Goal: Task Accomplishment & Management: Use online tool/utility

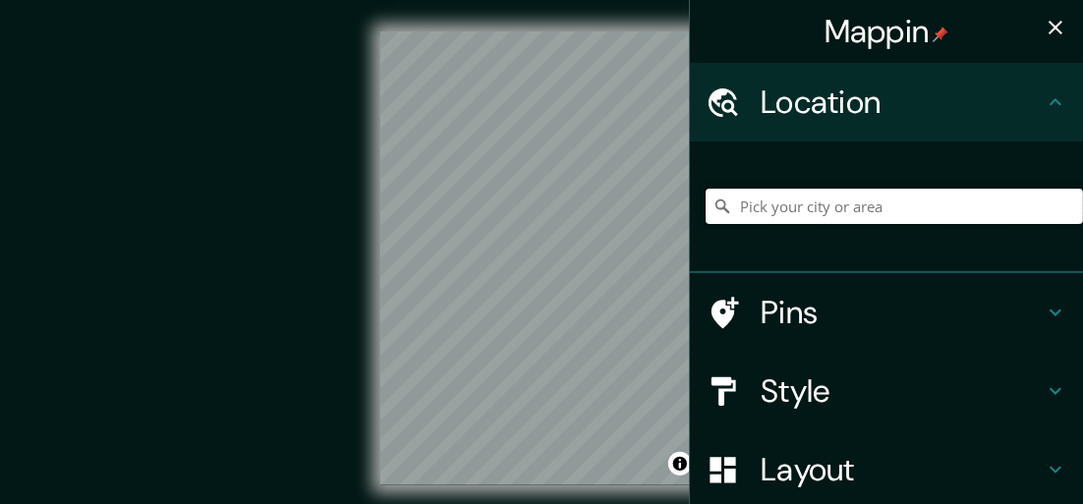
click at [832, 210] on input "Pick your city or area" at bounding box center [893, 206] width 377 height 35
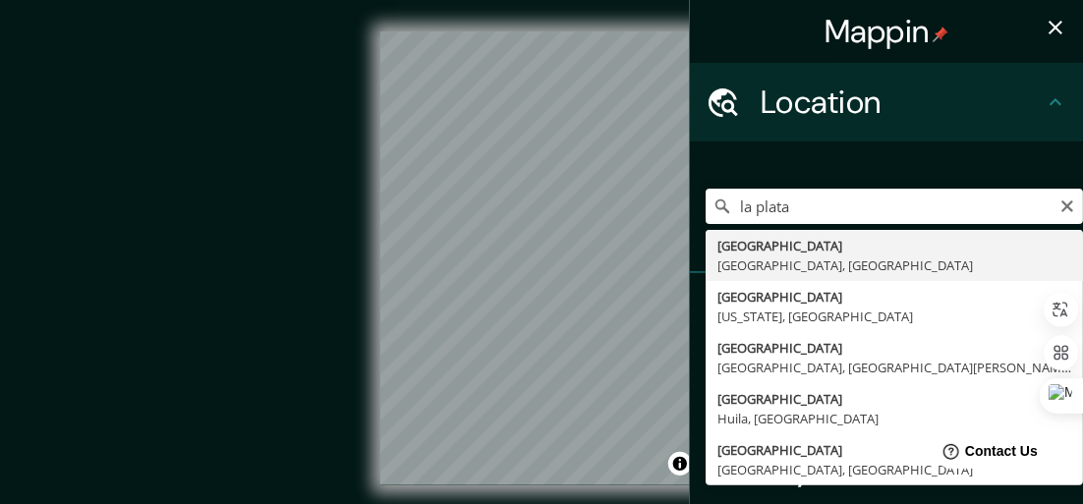
type input "[GEOGRAPHIC_DATA], [GEOGRAPHIC_DATA], [GEOGRAPHIC_DATA]"
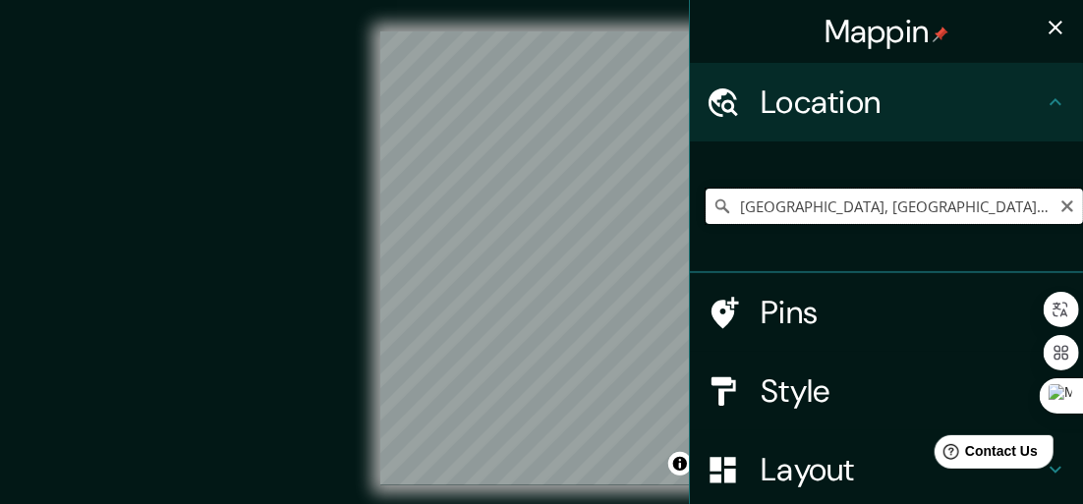
click at [861, 208] on input "[GEOGRAPHIC_DATA], [GEOGRAPHIC_DATA], [GEOGRAPHIC_DATA]" at bounding box center [893, 206] width 377 height 35
click at [1061, 204] on icon "Clear" at bounding box center [1067, 206] width 12 height 12
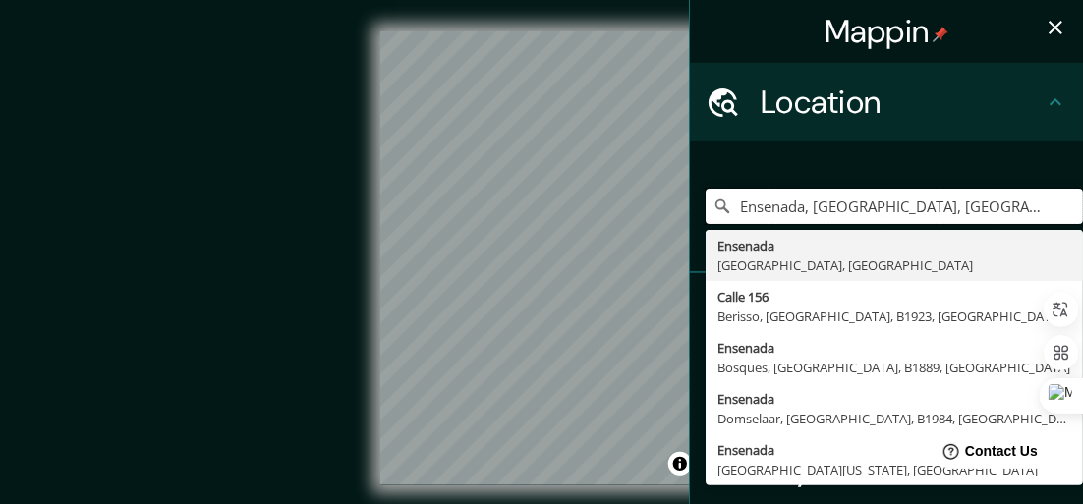
type input "Ensenada, [GEOGRAPHIC_DATA], [GEOGRAPHIC_DATA]"
click at [1043, 23] on icon "button" at bounding box center [1055, 28] width 24 height 24
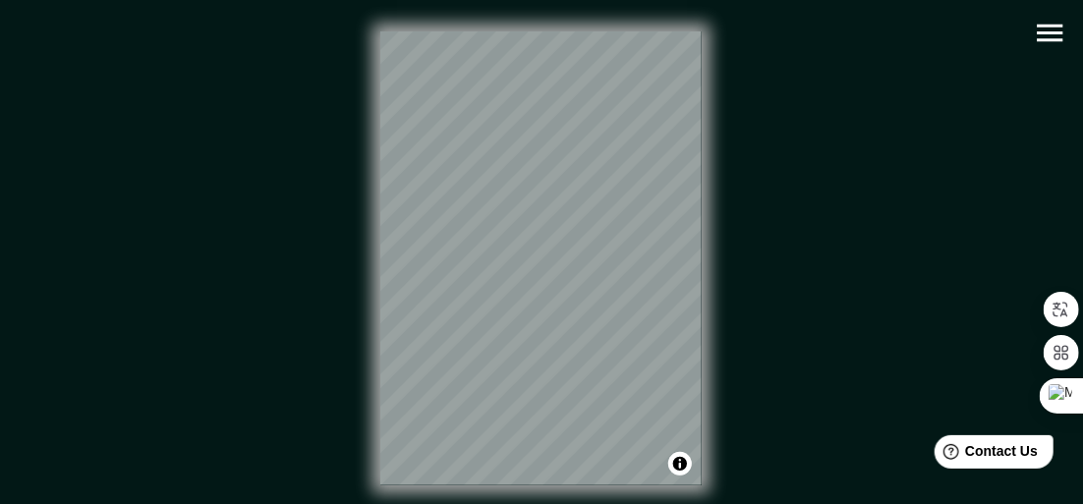
click at [830, 186] on div "© Mapbox © OpenStreetMap Improve this map" at bounding box center [541, 258] width 975 height 454
click at [1029, 35] on button "button" at bounding box center [1050, 33] width 50 height 50
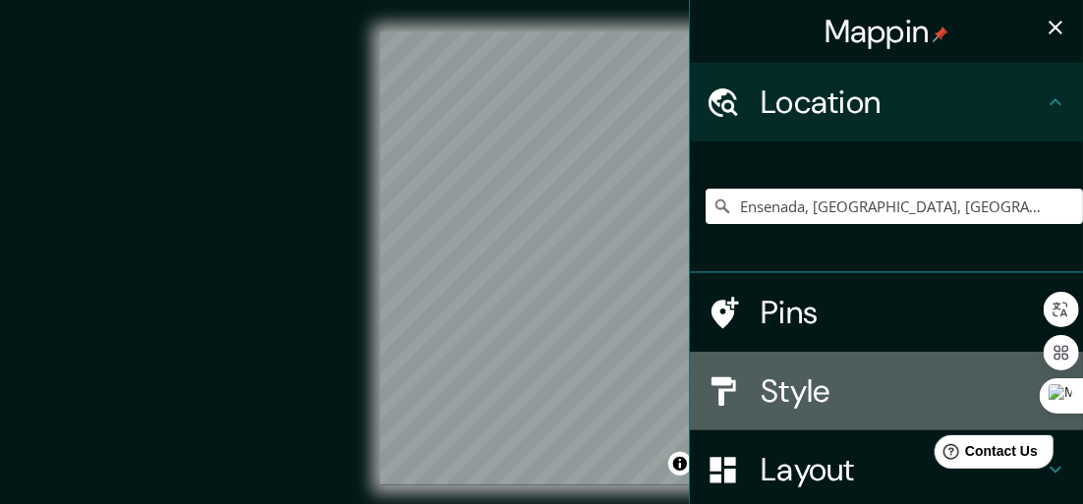
click at [759, 368] on div "Style" at bounding box center [886, 391] width 393 height 79
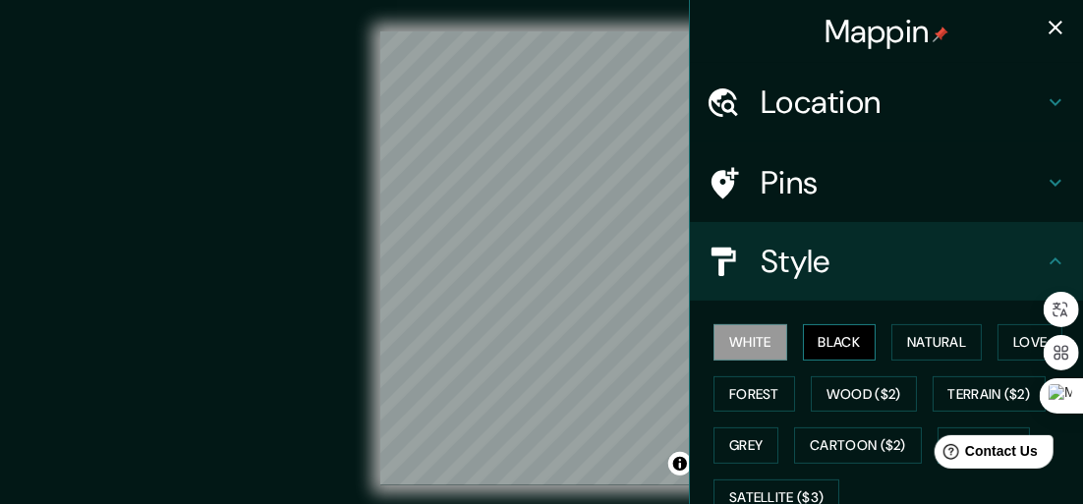
click at [803, 336] on button "Black" at bounding box center [840, 342] width 74 height 36
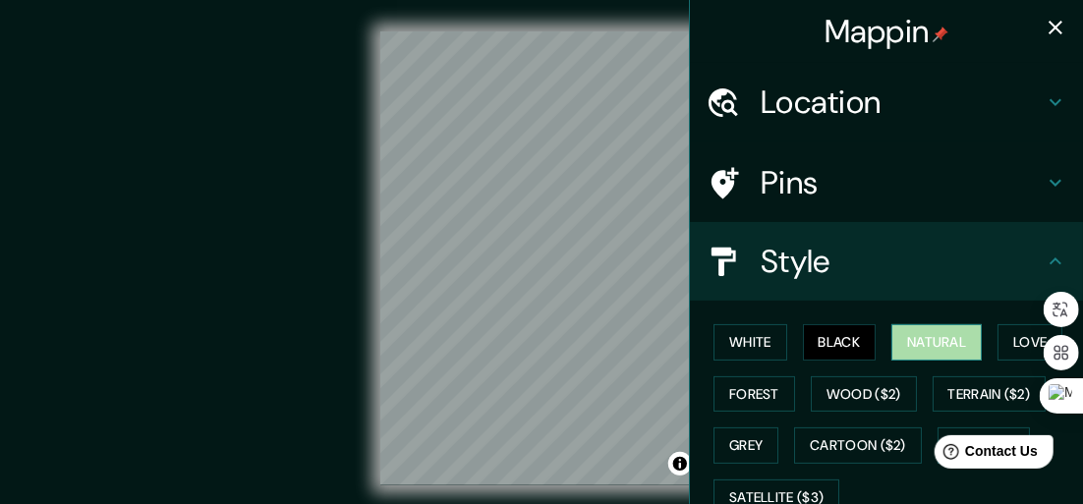
click at [906, 334] on button "Natural" at bounding box center [936, 342] width 90 height 36
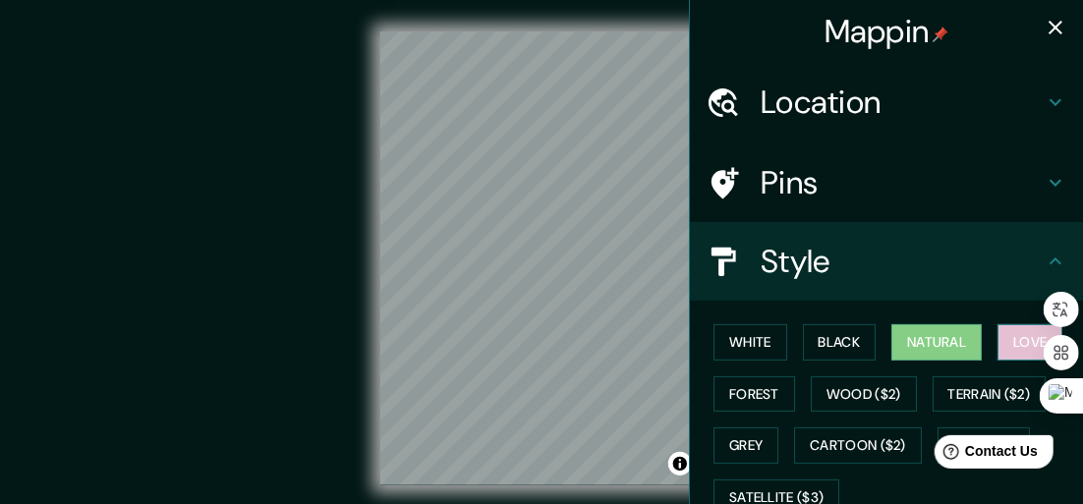
click at [998, 335] on button "Love" at bounding box center [1029, 342] width 65 height 36
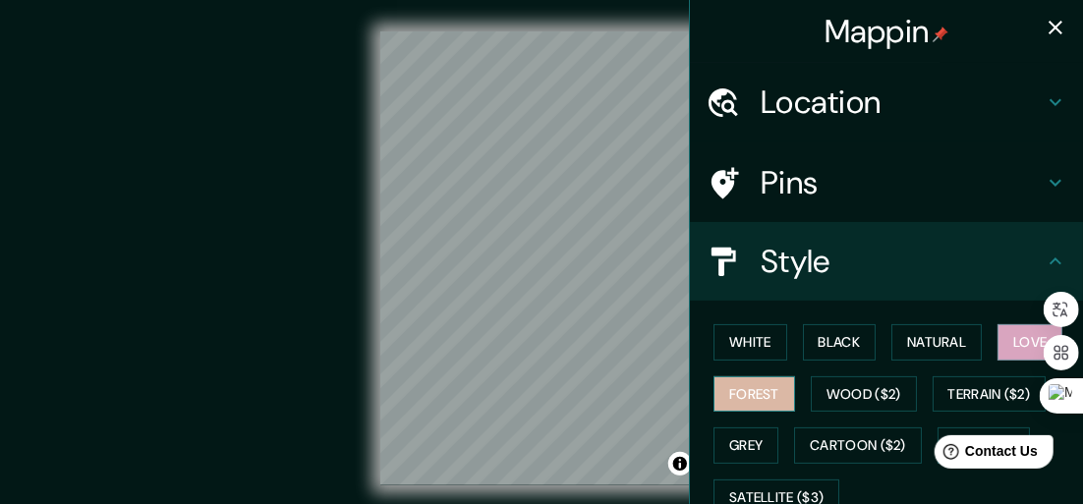
click at [713, 391] on button "Forest" at bounding box center [754, 394] width 82 height 36
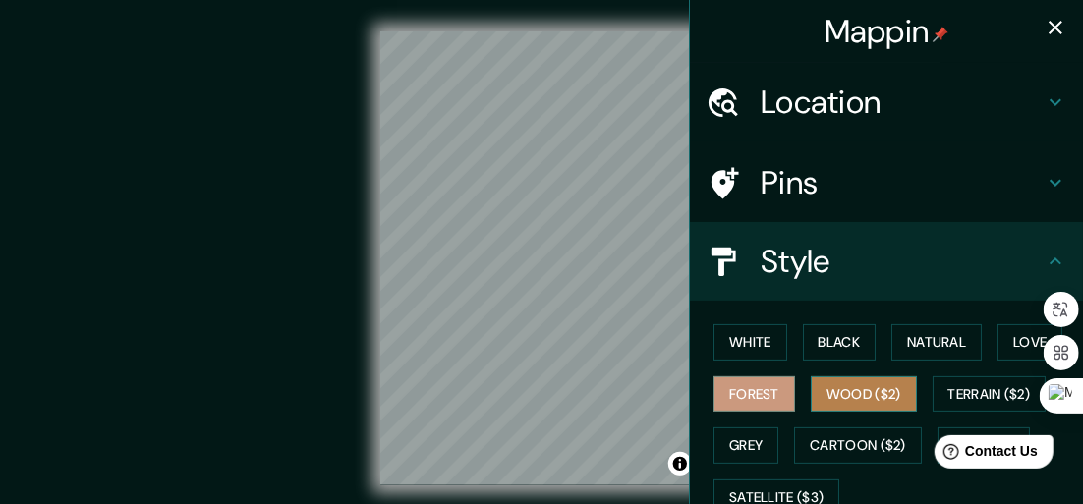
click at [834, 399] on button "Wood ($2)" at bounding box center [864, 394] width 106 height 36
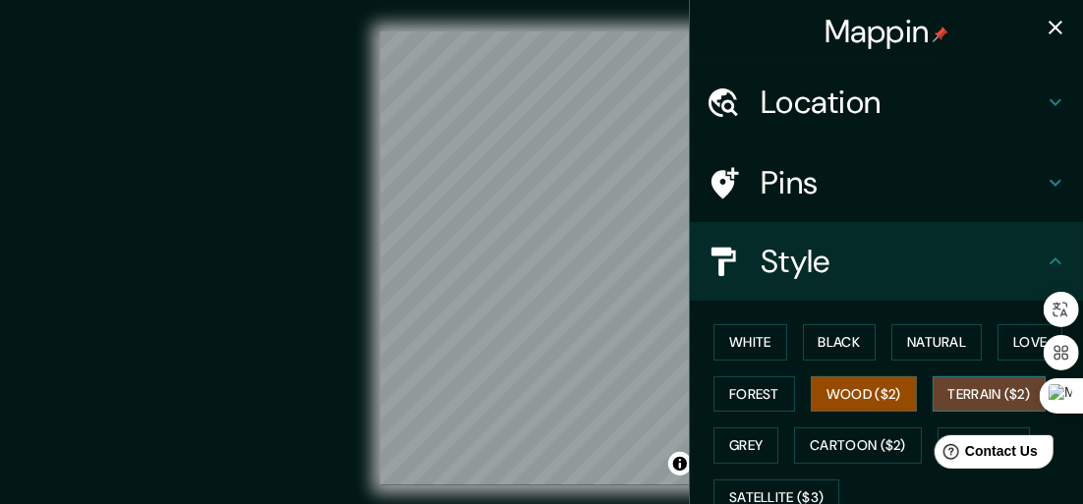
click at [971, 386] on button "Terrain ($2)" at bounding box center [989, 394] width 114 height 36
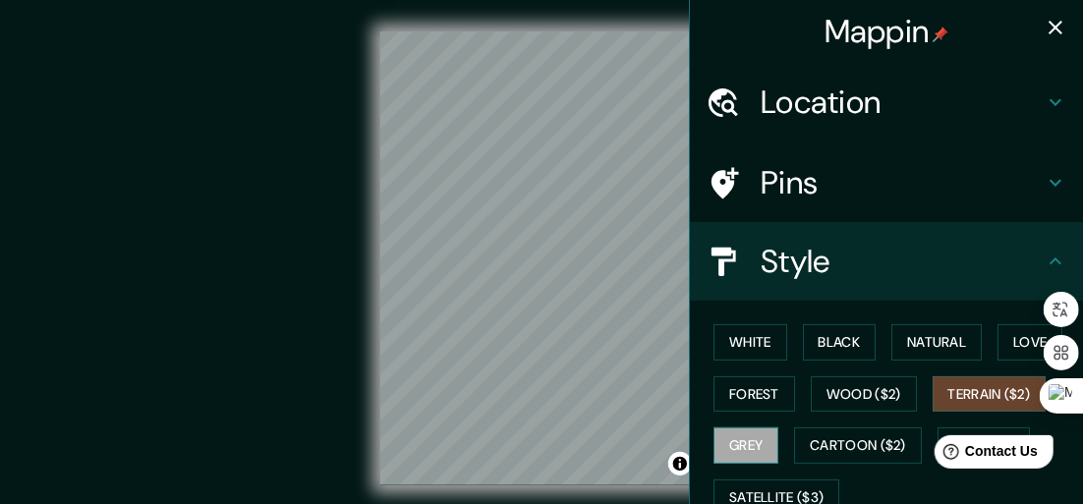
click at [760, 432] on button "Grey" at bounding box center [745, 445] width 65 height 36
